Goal: Task Accomplishment & Management: Use online tool/utility

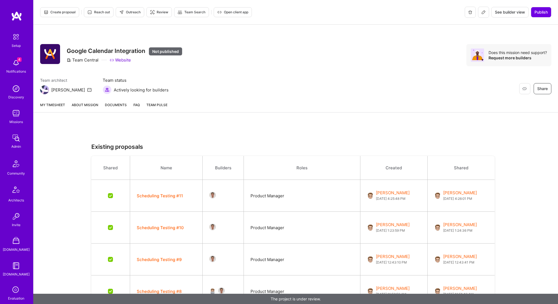
scroll to position [657, 0]
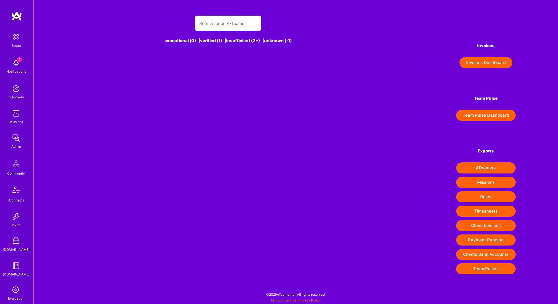
click at [217, 25] on input "text" at bounding box center [228, 23] width 58 height 14
paste input "[PERSON_NAME][EMAIL_ADDRESS][DOMAIN_NAME]"
type input "[PERSON_NAME][EMAIL_ADDRESS][DOMAIN_NAME]"
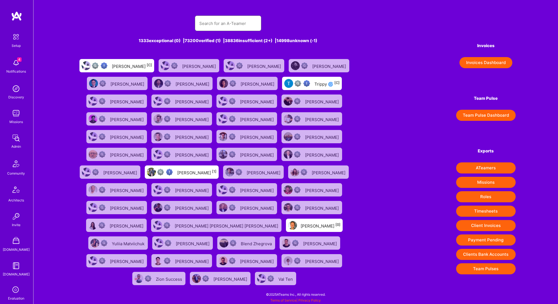
paste input "[PERSON_NAME][EMAIL_ADDRESS][DOMAIN_NAME]"
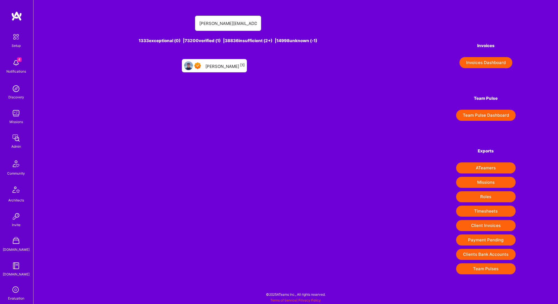
type input "[PERSON_NAME][EMAIL_ADDRESS][DOMAIN_NAME]"
click at [216, 64] on div "[PERSON_NAME] [1]" at bounding box center [224, 65] width 39 height 7
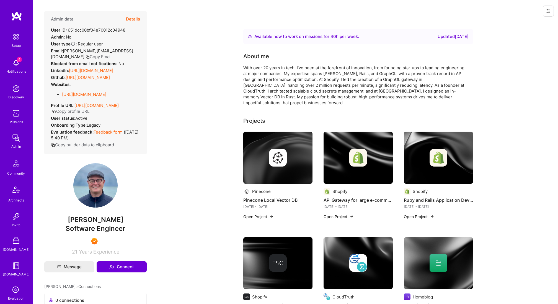
click at [133, 17] on button "Details" at bounding box center [133, 19] width 14 height 16
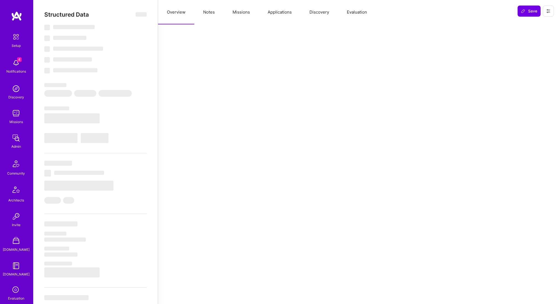
click at [246, 15] on button "Missions" at bounding box center [241, 12] width 35 height 24
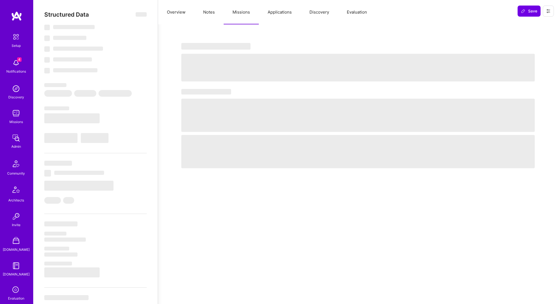
select select "Right Now"
select select "7"
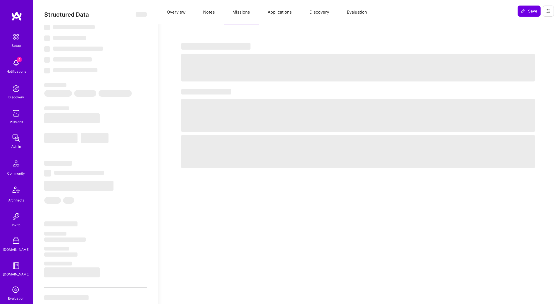
select select "US"
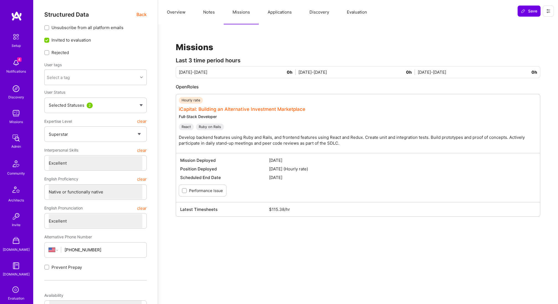
click at [243, 111] on link "iCapital: Building an Alternative Investment Marketplace" at bounding box center [242, 109] width 126 height 6
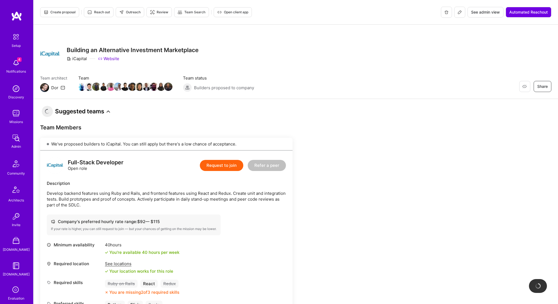
click at [474, 12] on span "See admin view" at bounding box center [485, 12] width 29 height 6
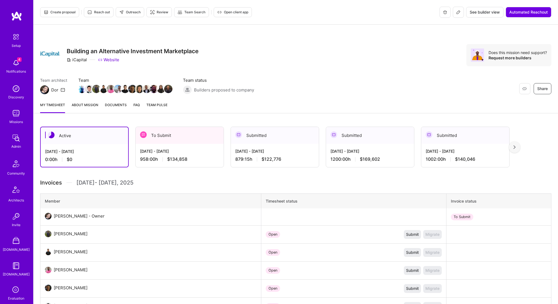
click at [120, 105] on span "Documents" at bounding box center [116, 105] width 22 height 6
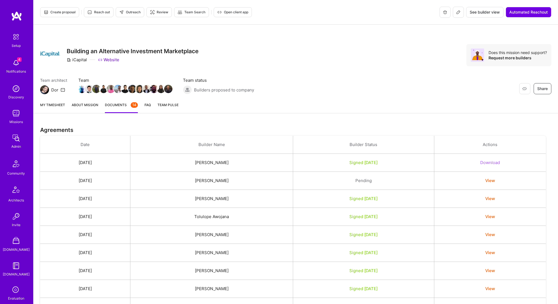
click at [498, 160] on button "Download" at bounding box center [490, 162] width 20 height 6
